Goal: Find specific page/section: Find specific page/section

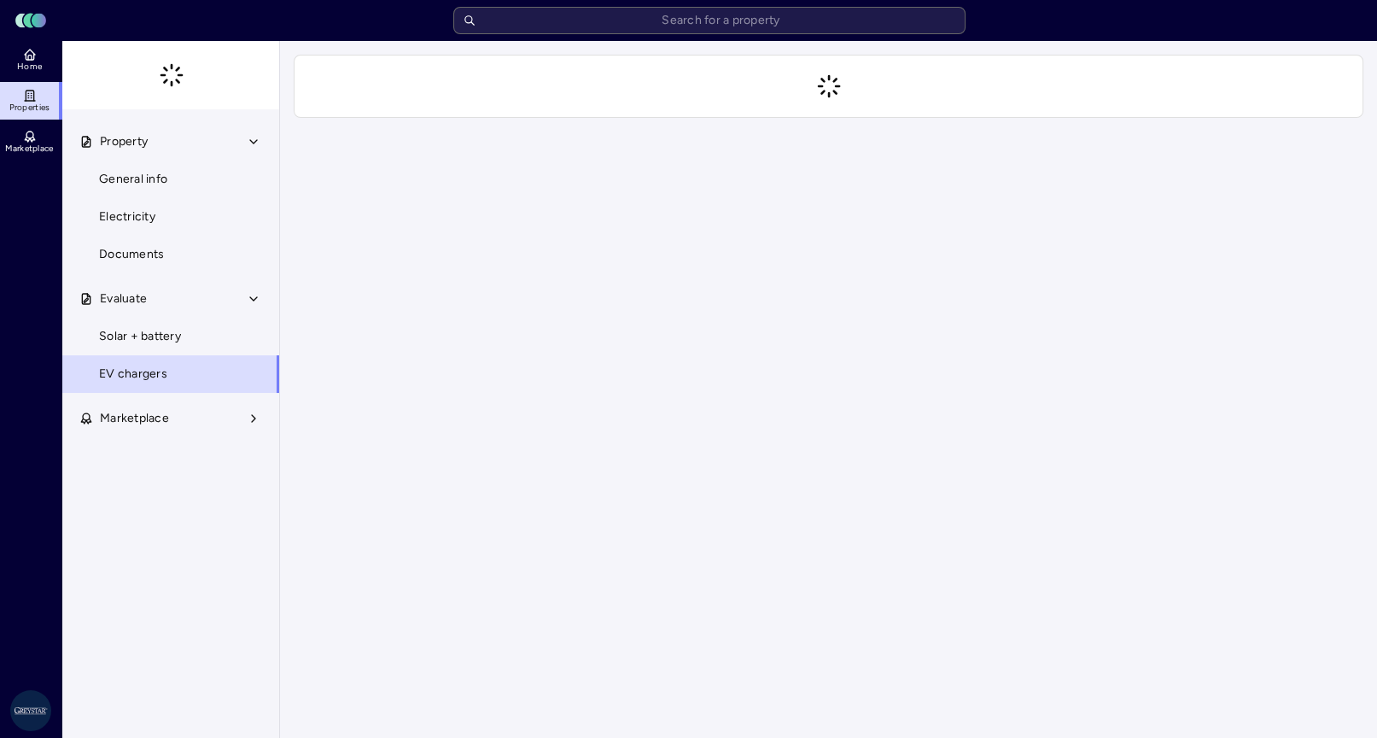
click at [514, 25] on input "text" at bounding box center [709, 20] width 512 height 27
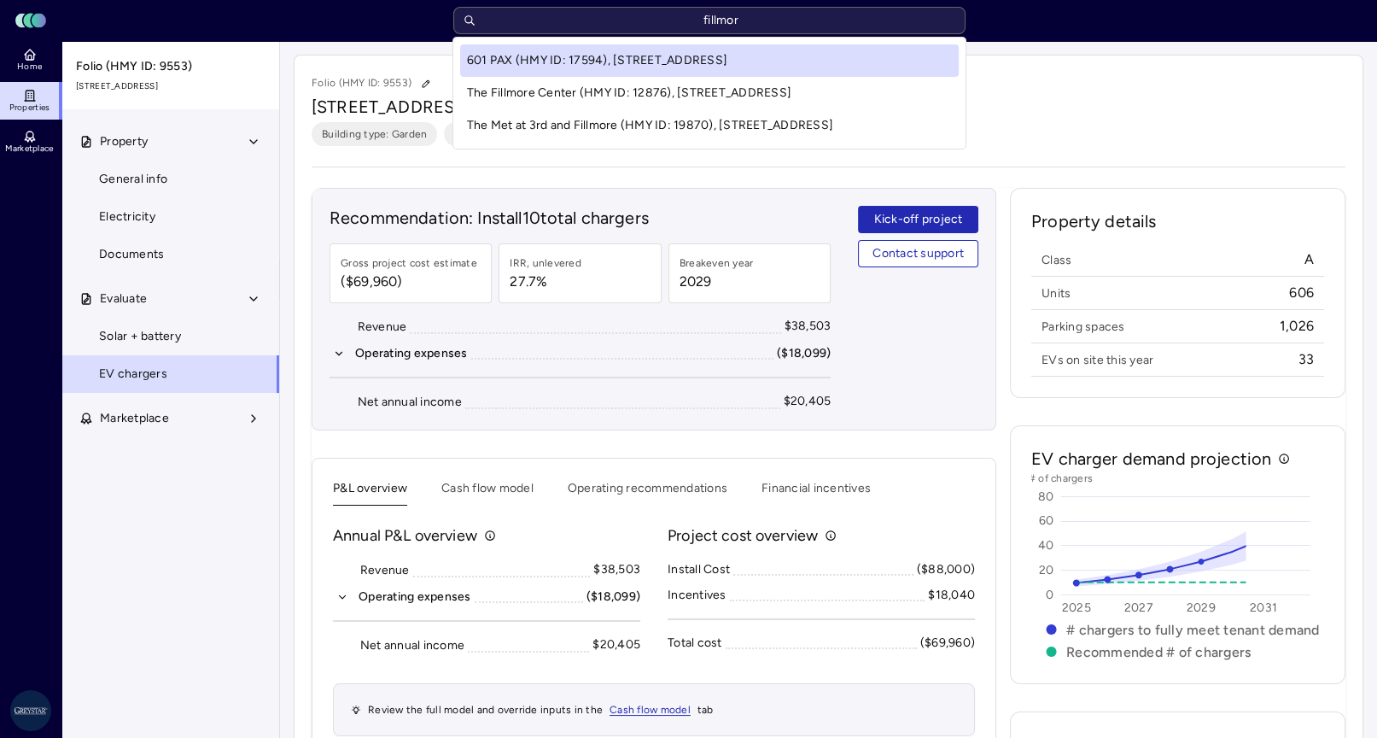
type input "fillmore"
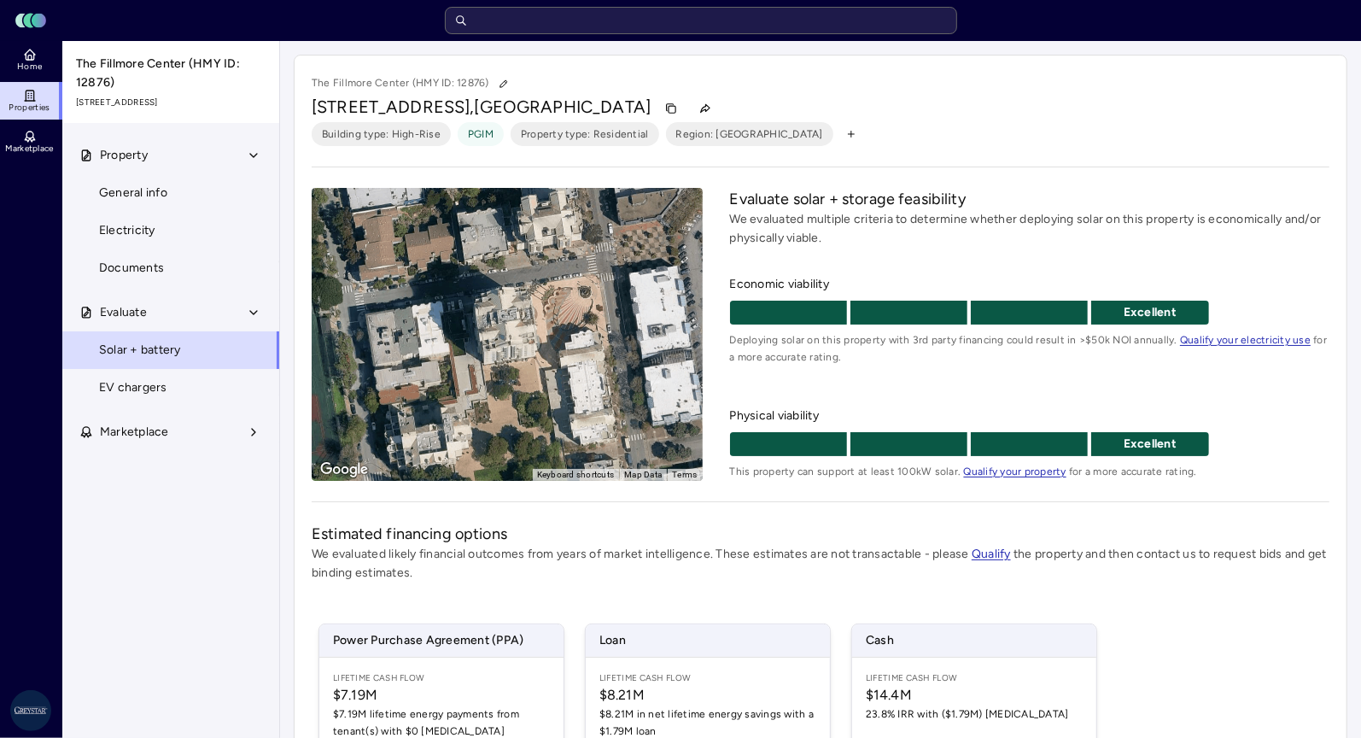
click at [143, 395] on span "EV chargers" at bounding box center [133, 387] width 68 height 19
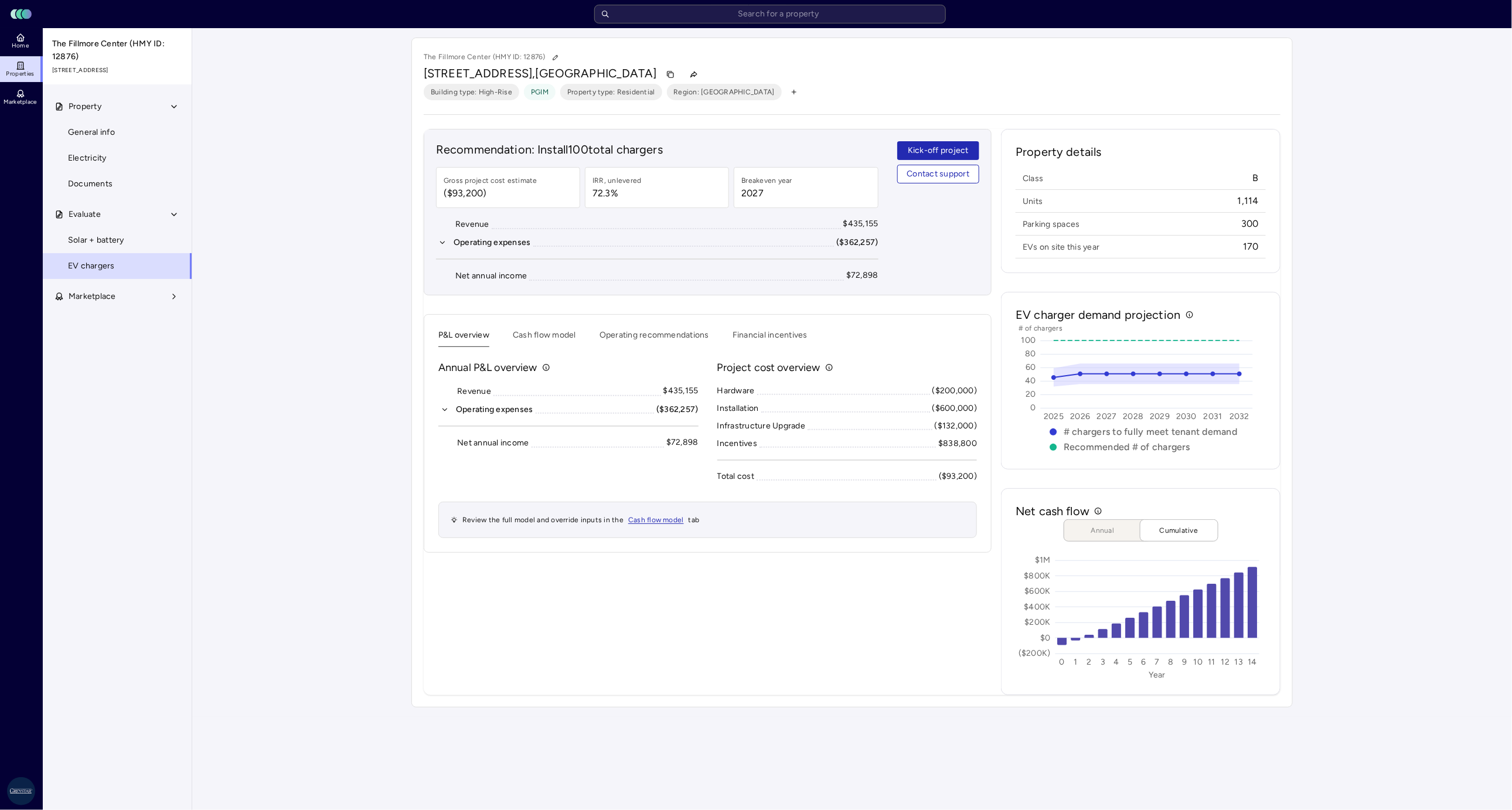
click at [718, 19] on input "text" at bounding box center [770, 14] width 351 height 19
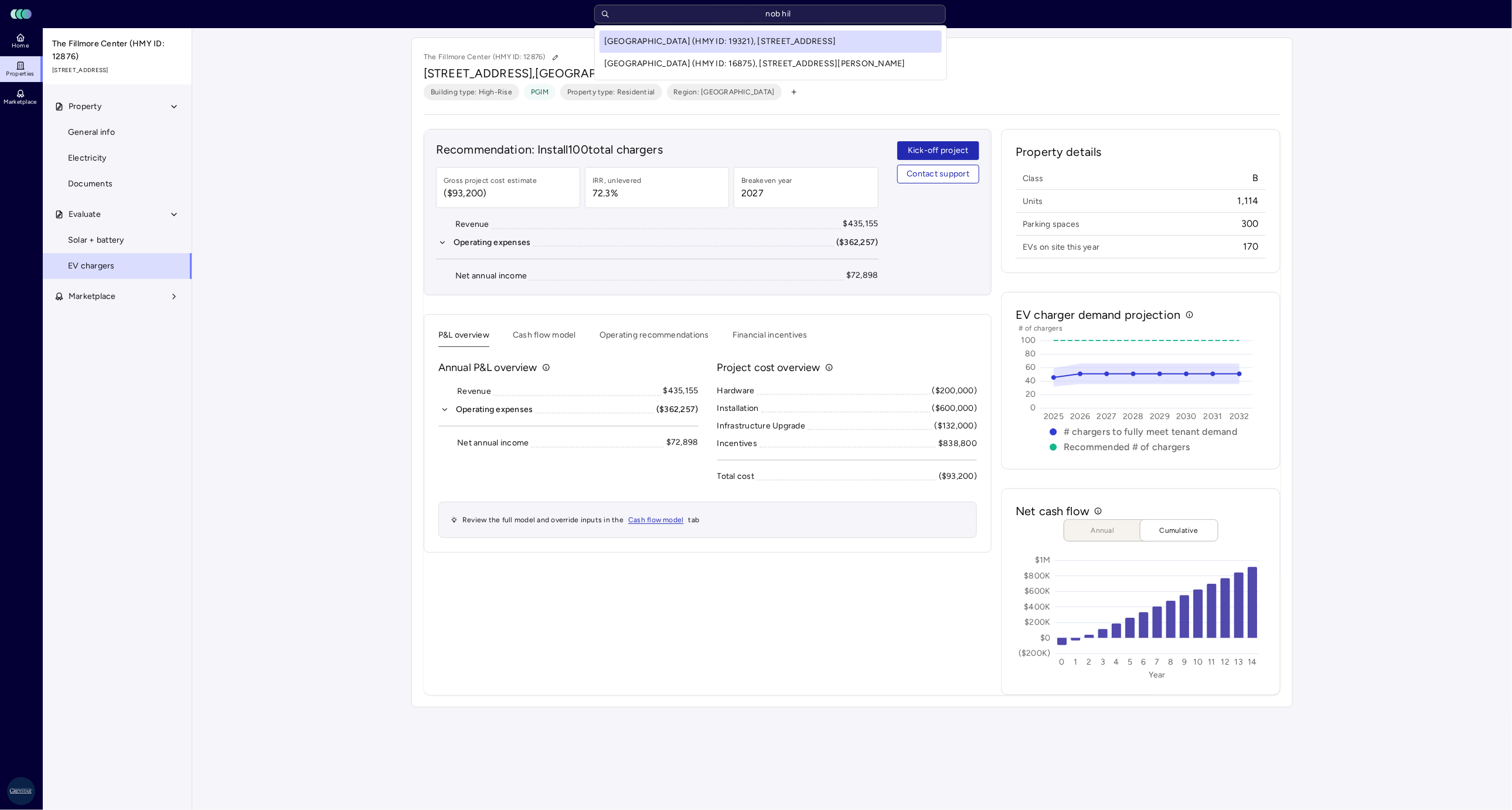
type input "nob hill"
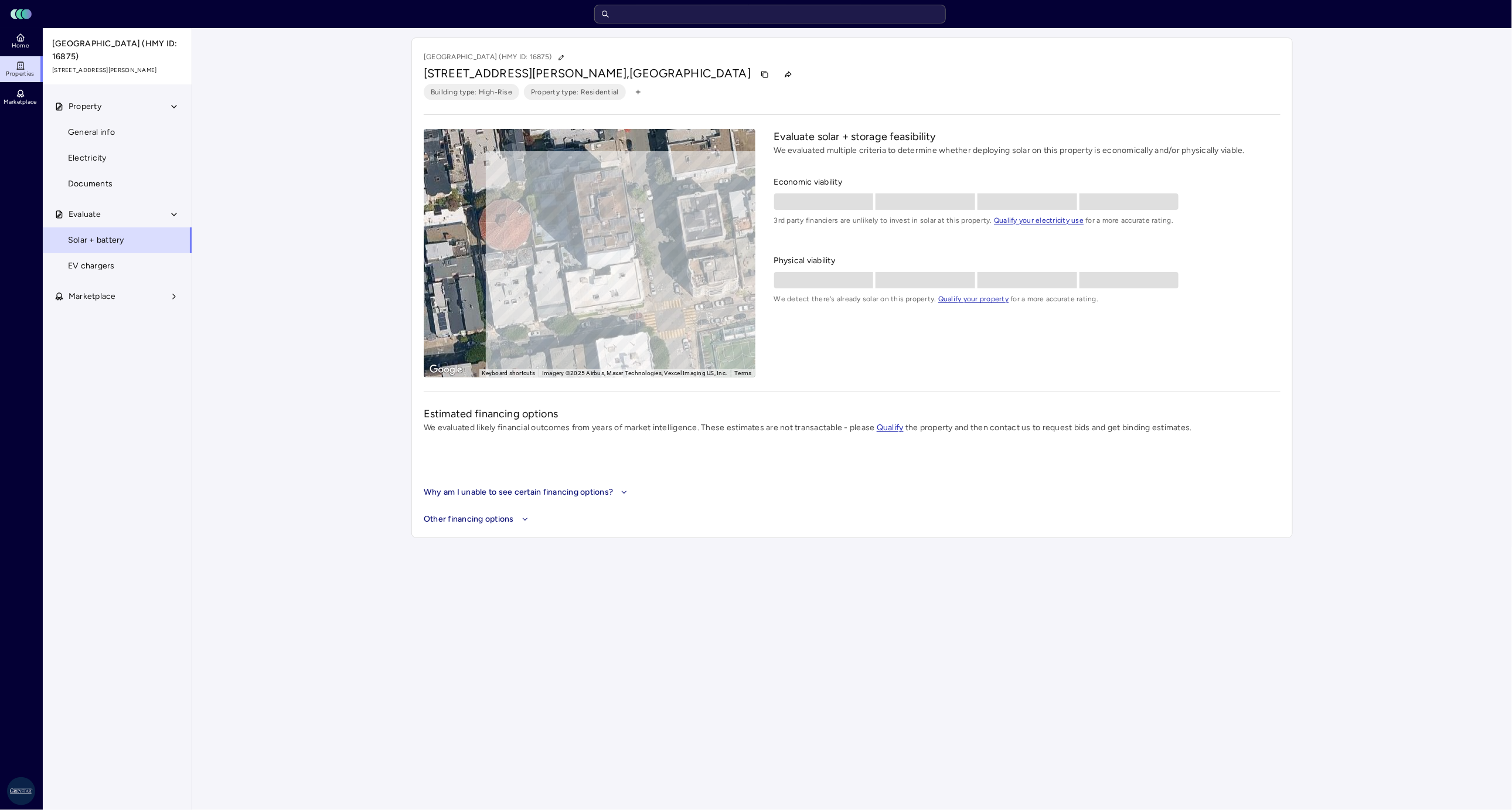
click at [100, 259] on span "EV chargers" at bounding box center [91, 266] width 47 height 13
